Goal: Task Accomplishment & Management: Use online tool/utility

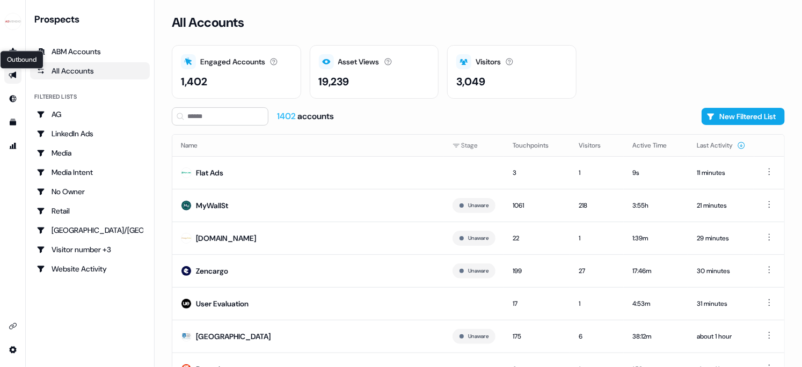
click at [12, 75] on icon "Go to outbound experience" at bounding box center [13, 75] width 8 height 7
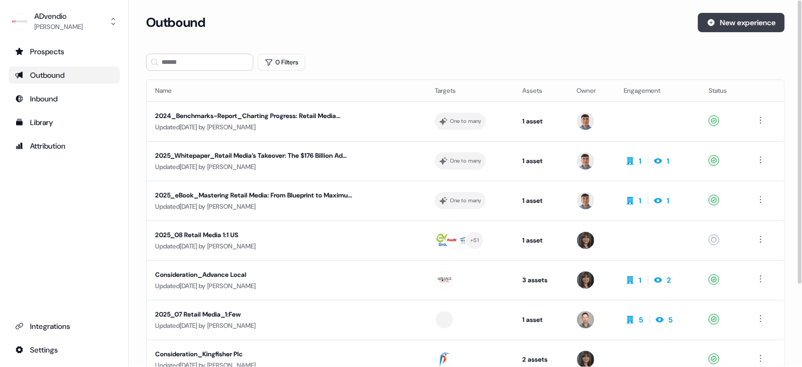
click at [730, 24] on button "New experience" at bounding box center [741, 22] width 87 height 19
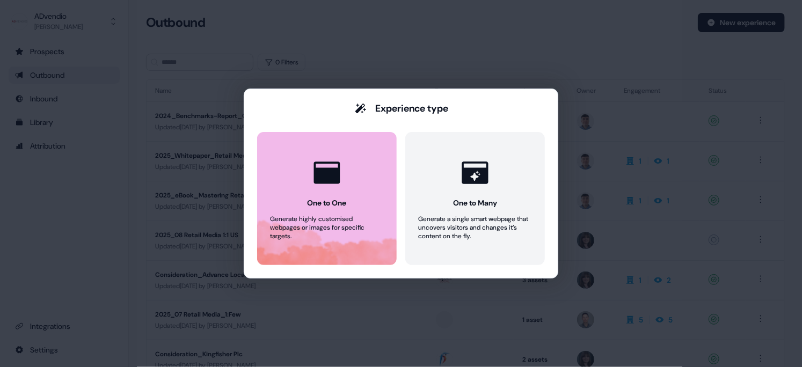
click at [361, 204] on button "One to One Generate highly customised webpages or images for specific targets." at bounding box center [327, 198] width 140 height 133
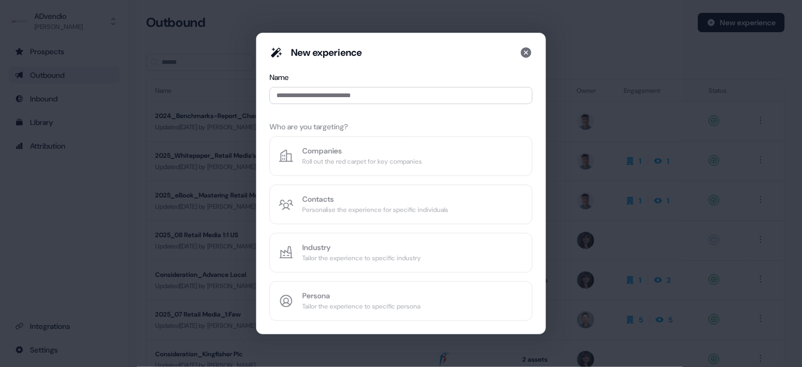
click at [323, 159] on div "New experience Name Who are you targeting? Companies Roll out the red carpet fo…" at bounding box center [400, 183] width 263 height 275
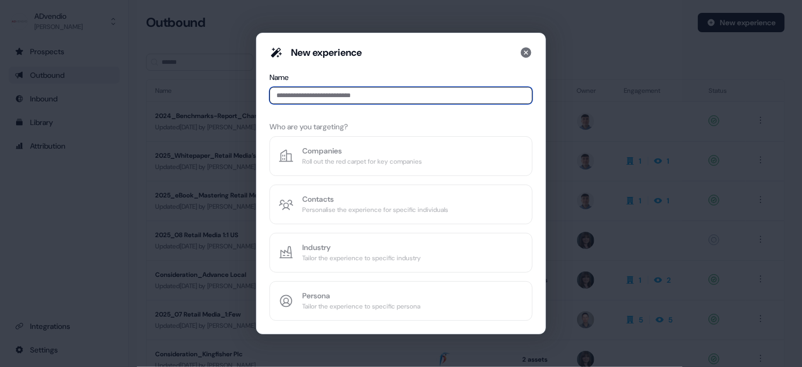
click at [331, 92] on input at bounding box center [400, 95] width 263 height 17
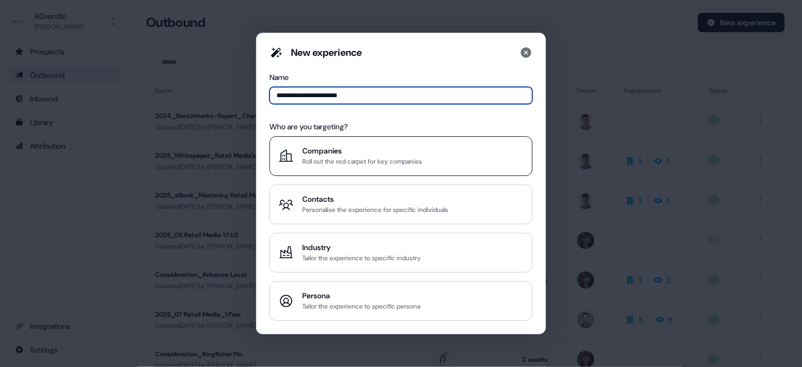
type input "**********"
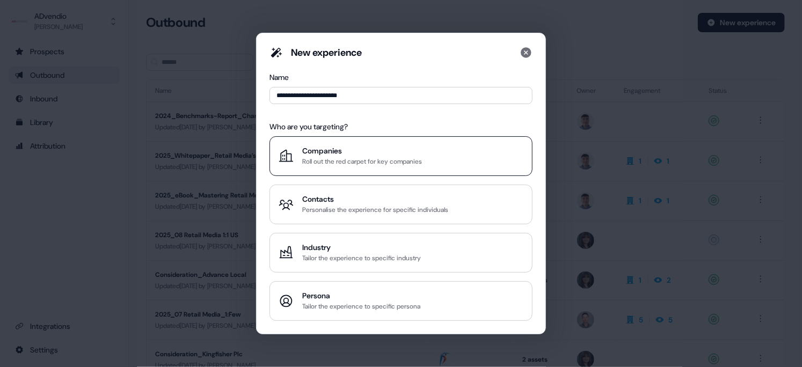
click at [322, 157] on div "Roll out the red carpet for key companies" at bounding box center [362, 161] width 120 height 11
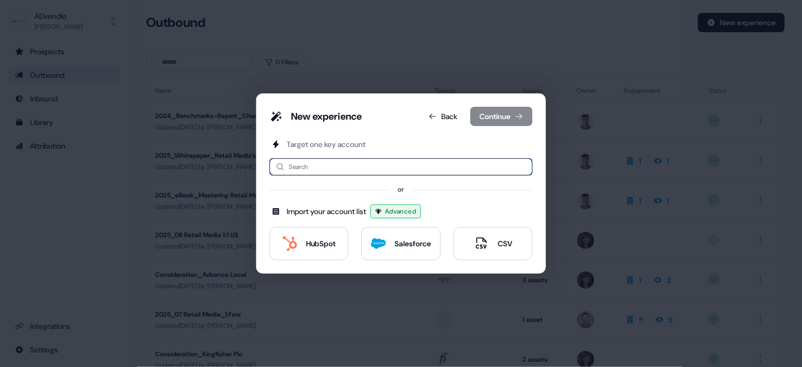
click at [323, 169] on input at bounding box center [400, 166] width 263 height 17
type input "********"
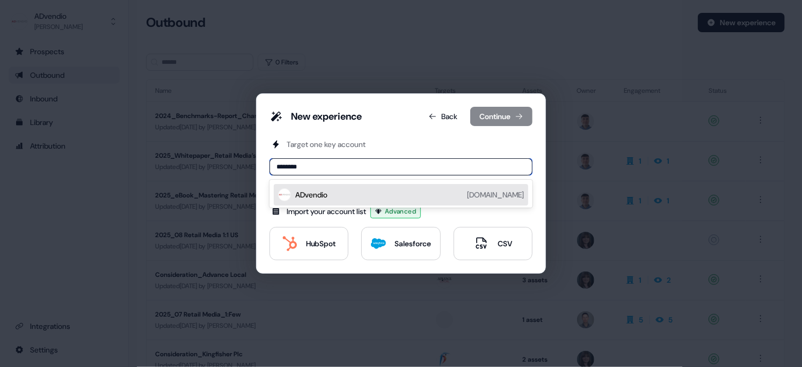
click at [335, 195] on div "ADvendio [DOMAIN_NAME]" at bounding box center [409, 194] width 229 height 13
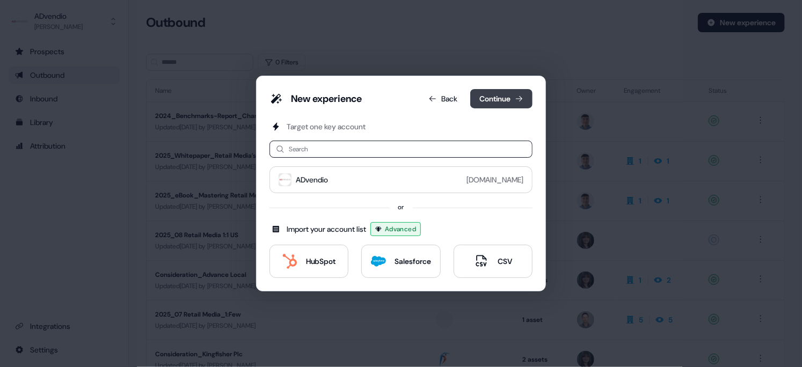
click at [507, 98] on button "Continue" at bounding box center [501, 98] width 62 height 19
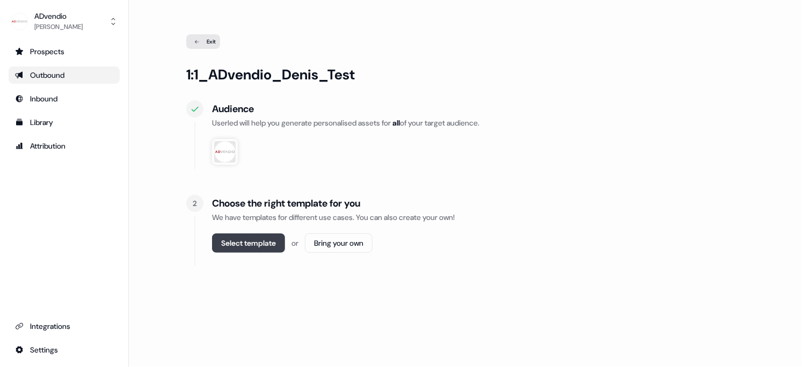
click at [259, 237] on button "Select template" at bounding box center [248, 242] width 73 height 19
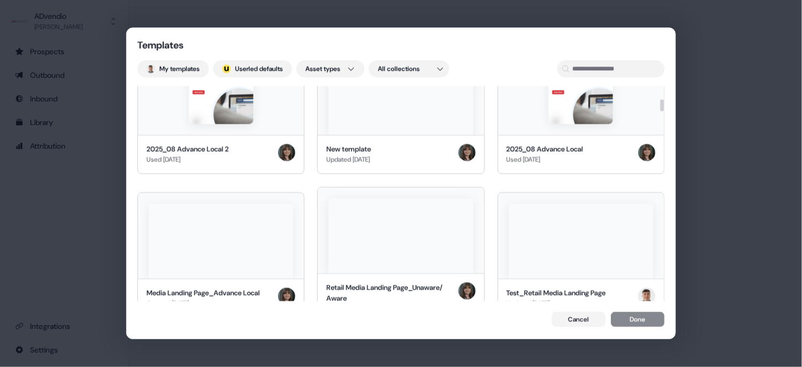
scroll to position [265, 0]
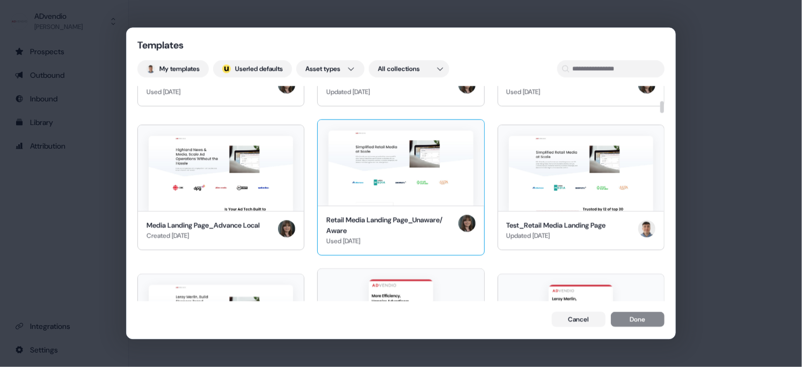
click at [387, 219] on div "Retail Media Landing Page_Unaware/ Aware" at bounding box center [389, 225] width 127 height 21
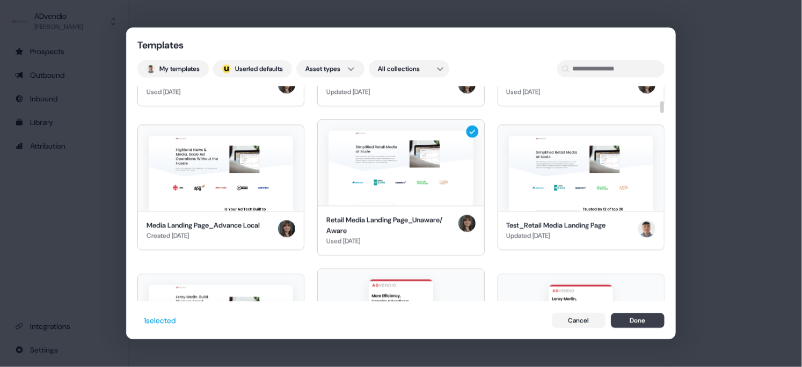
click at [629, 324] on button "Done" at bounding box center [638, 320] width 54 height 15
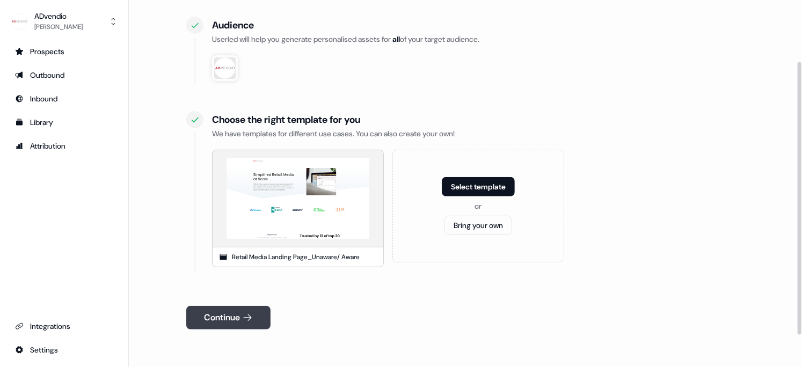
scroll to position [84, 0]
click at [251, 319] on icon at bounding box center [247, 317] width 11 height 11
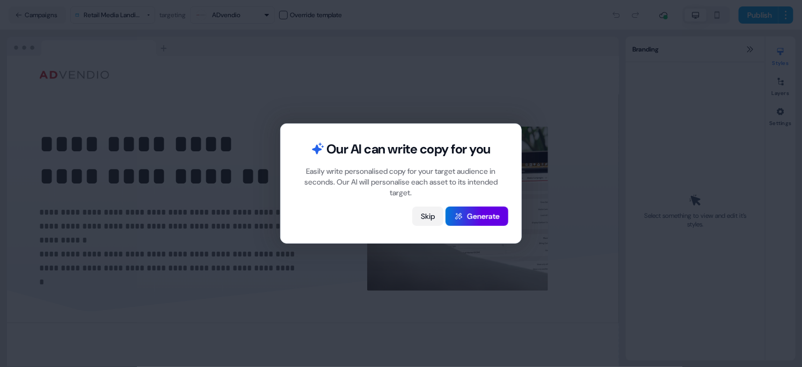
click at [425, 218] on button "Skip" at bounding box center [427, 216] width 31 height 19
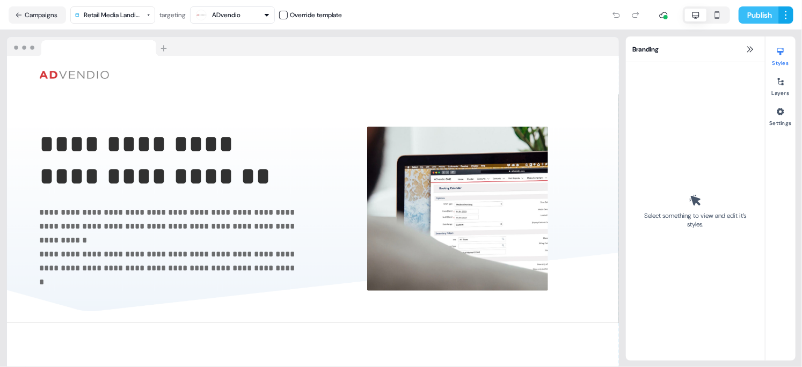
click at [758, 16] on button "Publish" at bounding box center [758, 14] width 40 height 17
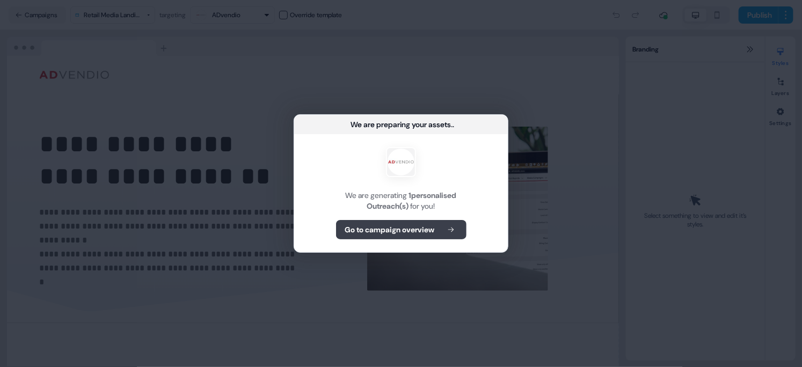
click at [442, 231] on button "Go to campaign overview" at bounding box center [401, 229] width 130 height 19
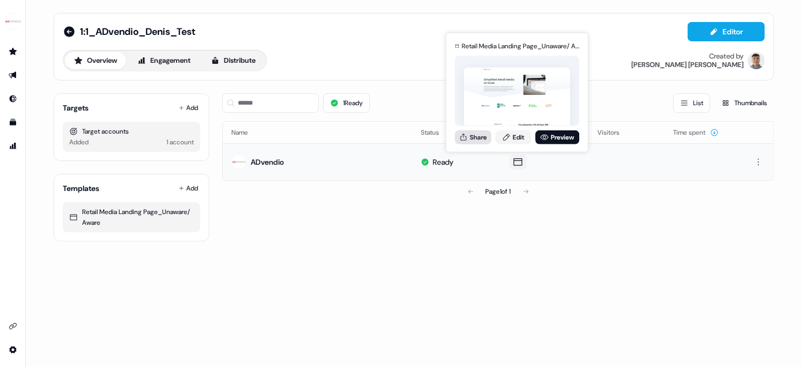
click at [473, 140] on button "Share" at bounding box center [473, 137] width 36 height 14
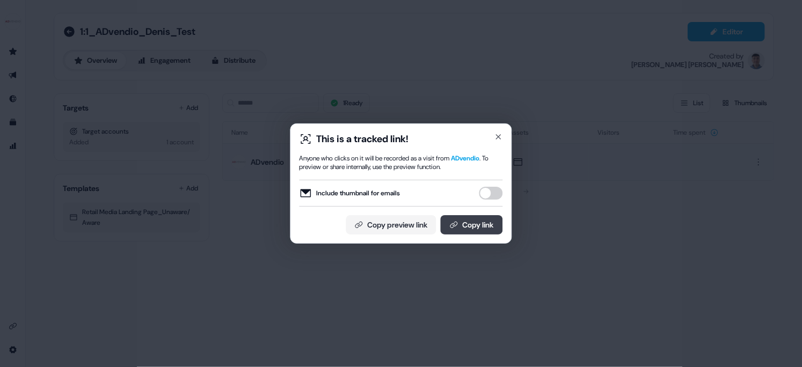
click at [475, 227] on button "Copy link" at bounding box center [472, 224] width 62 height 19
click at [499, 137] on icon "button" at bounding box center [498, 137] width 4 height 4
